Goal: Find specific page/section: Find specific page/section

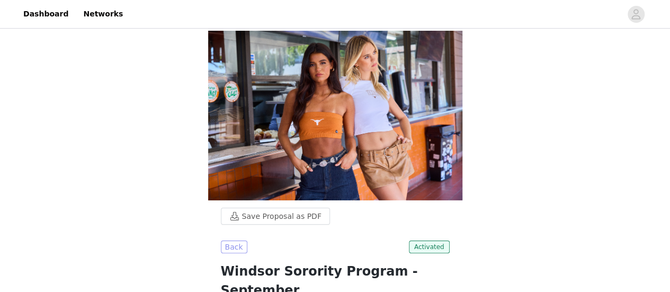
click at [231, 250] on button "Back" at bounding box center [234, 246] width 26 height 13
